Goal: Task Accomplishment & Management: Manage account settings

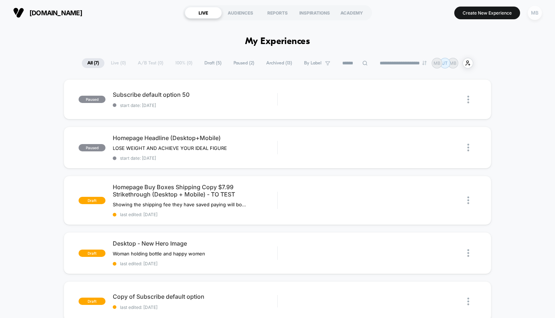
click at [534, 13] on div "MB" at bounding box center [535, 13] width 14 height 14
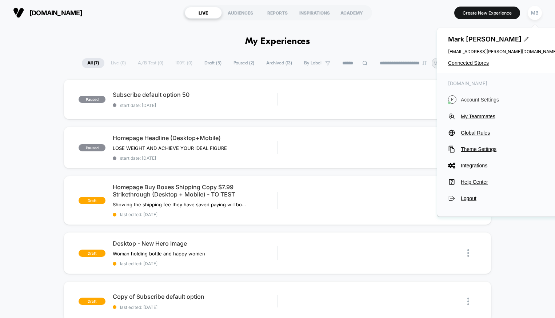
click at [478, 98] on span "Account Settings" at bounding box center [509, 100] width 96 height 6
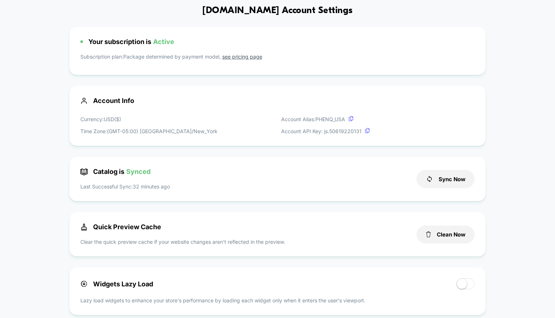
scroll to position [39, 0]
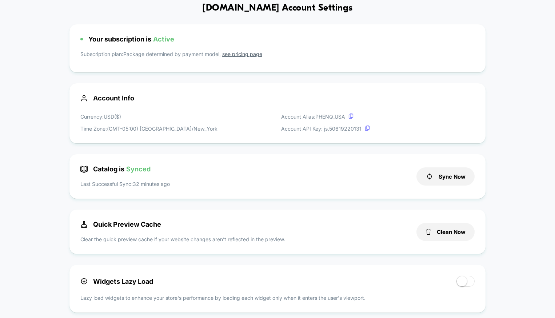
click at [116, 102] on span "Account Info" at bounding box center [277, 98] width 395 height 8
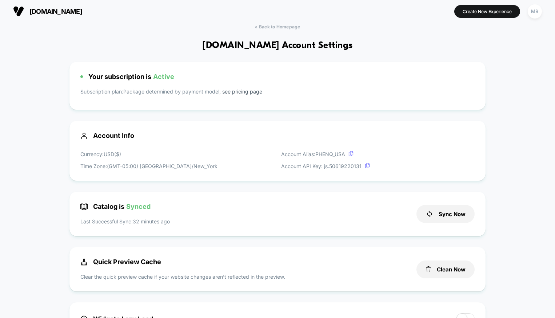
scroll to position [0, 0]
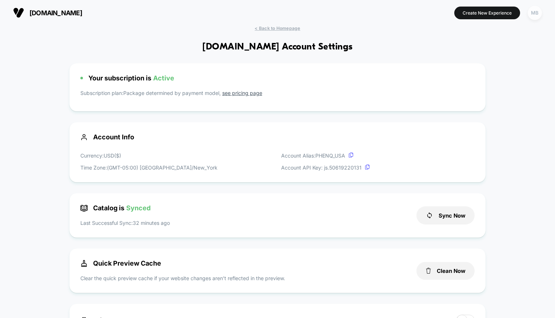
click at [535, 14] on div "MB" at bounding box center [535, 13] width 14 height 14
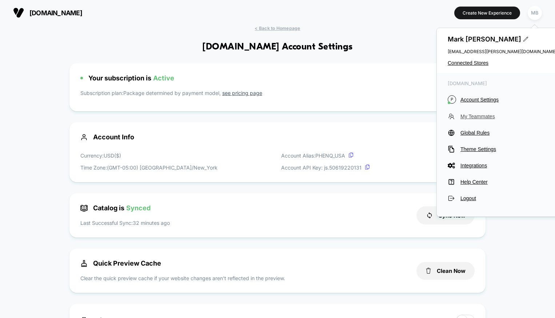
click at [476, 115] on span "My Teammates" at bounding box center [509, 117] width 96 height 6
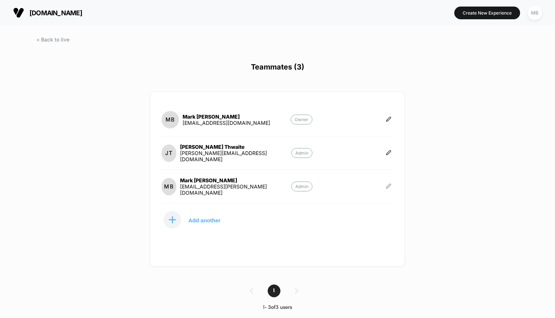
click at [388, 187] on icon at bounding box center [388, 185] width 5 height 5
click at [427, 178] on button "Edit Role" at bounding box center [424, 178] width 47 height 17
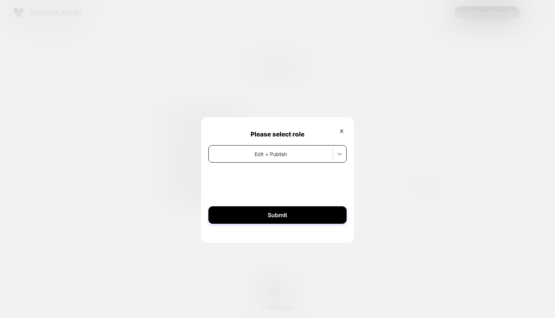
click at [341, 154] on icon at bounding box center [339, 153] width 7 height 7
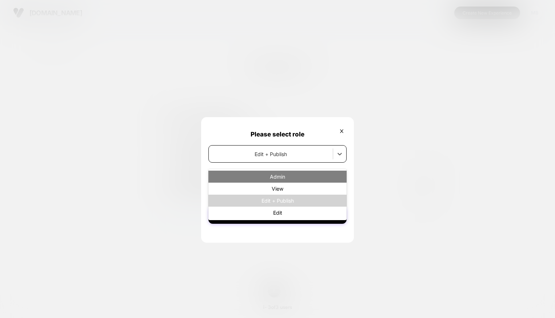
click at [299, 173] on div "Admin" at bounding box center [277, 177] width 138 height 12
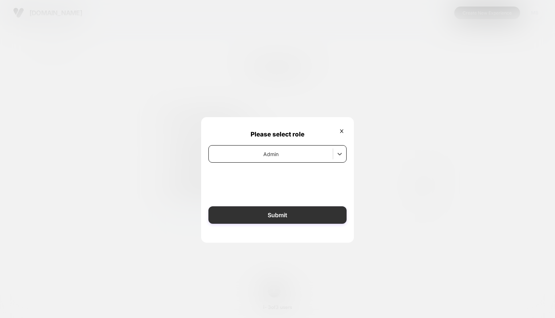
click at [301, 221] on button "Submit" at bounding box center [277, 214] width 138 height 17
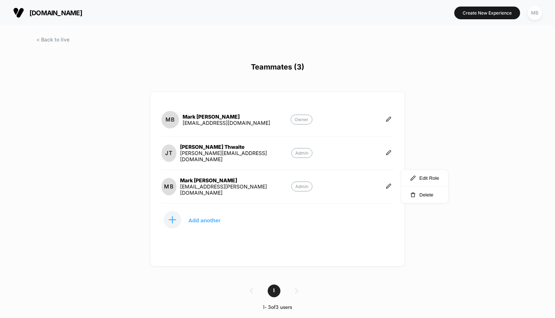
click at [473, 123] on div "[DOMAIN_NAME] Create New Experience MB Teammates (3) MB [PERSON_NAME] [EMAIL_AD…" at bounding box center [277, 159] width 555 height 318
